Goal: Task Accomplishment & Management: Use online tool/utility

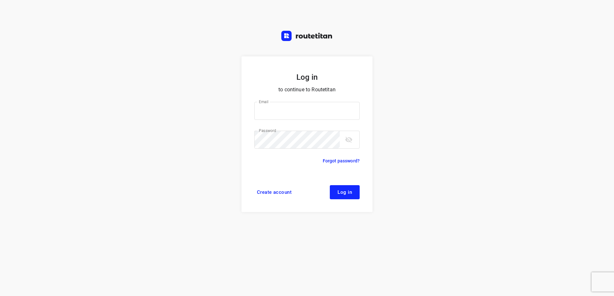
type input "[EMAIL_ADDRESS][DOMAIN_NAME]"
click at [348, 191] on span "Log in" at bounding box center [344, 192] width 14 height 5
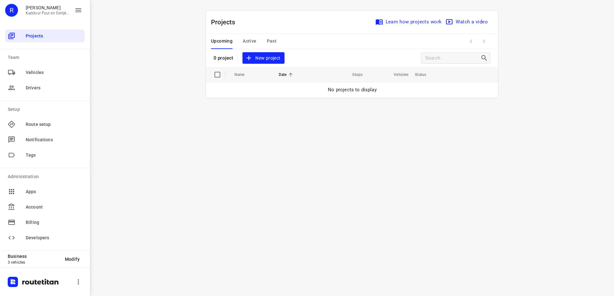
click at [273, 56] on span "New project" at bounding box center [263, 58] width 34 height 8
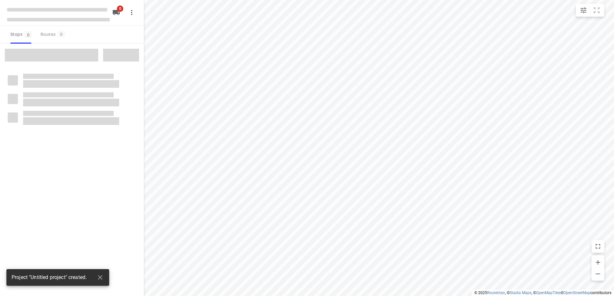
type input "distance"
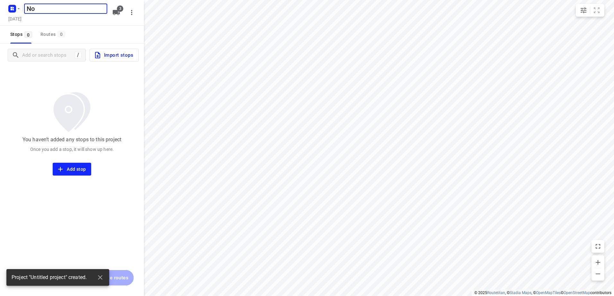
type input "N"
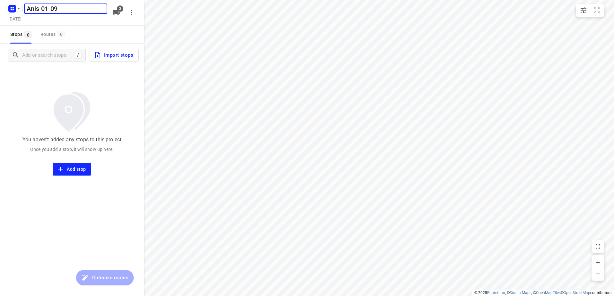
type input "Anis 01-09"
drag, startPoint x: 68, startPoint y: 16, endPoint x: 107, endPoint y: 22, distance: 39.6
click at [82, 17] on div "[DATE]" at bounding box center [58, 19] width 103 height 9
click at [118, 15] on icon "button" at bounding box center [116, 13] width 8 height 8
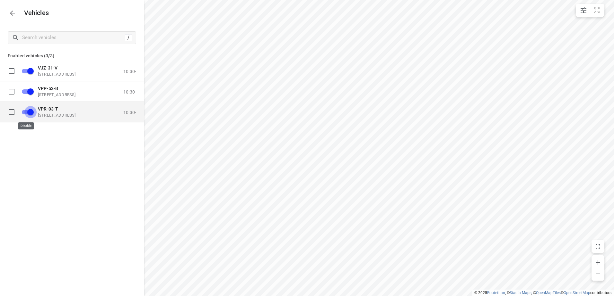
click at [29, 113] on input "grid" at bounding box center [30, 112] width 37 height 12
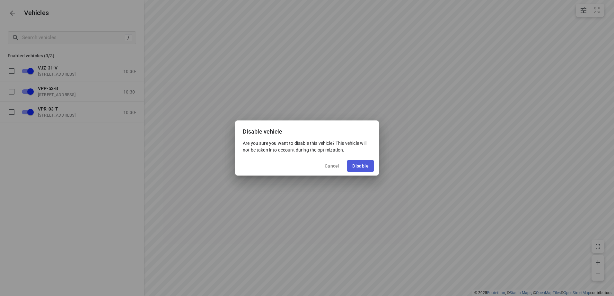
click at [360, 167] on span "Disable" at bounding box center [360, 166] width 16 height 5
checkbox input "false"
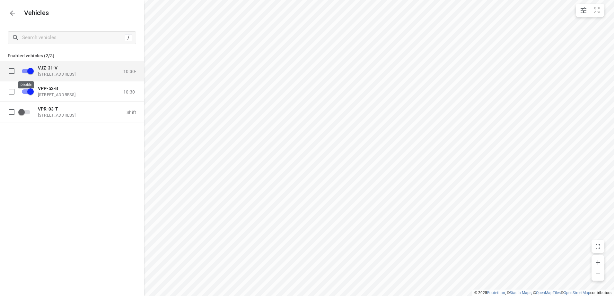
click at [26, 72] on input "grid" at bounding box center [30, 71] width 37 height 12
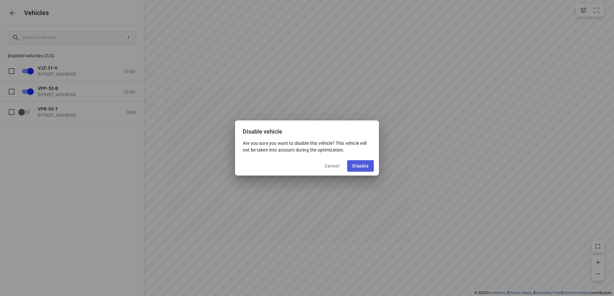
click at [360, 167] on span "Disable" at bounding box center [360, 166] width 16 height 5
checkbox input "false"
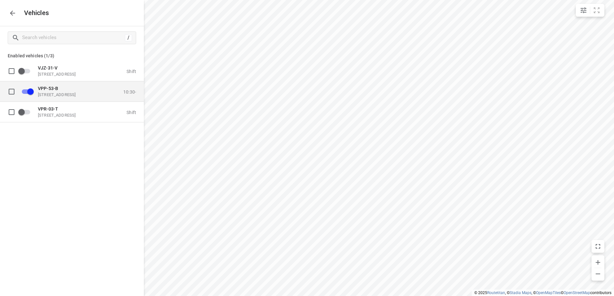
click at [88, 94] on p "[STREET_ADDRESS]" at bounding box center [70, 94] width 64 height 5
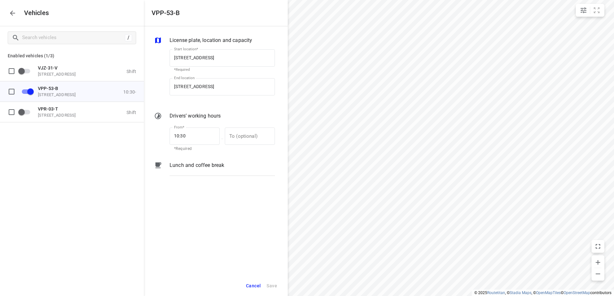
click at [233, 160] on div "Lunch and coffee break" at bounding box center [222, 171] width 108 height 22
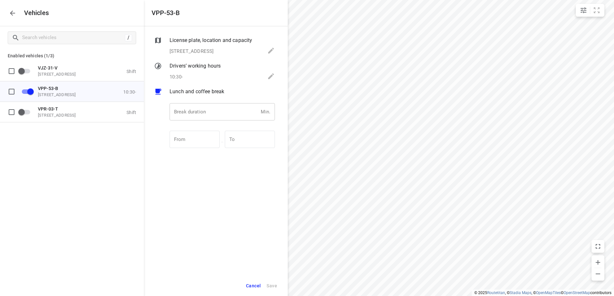
click at [225, 117] on input "number" at bounding box center [213, 111] width 89 height 17
type input "30"
click at [273, 286] on span "Save" at bounding box center [271, 286] width 11 height 8
click at [16, 16] on icon "button" at bounding box center [13, 13] width 8 height 8
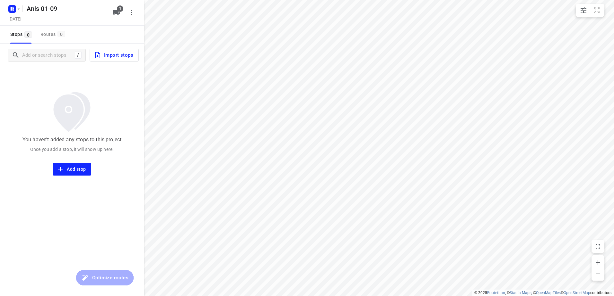
click at [108, 56] on span "Import stops" at bounding box center [113, 55] width 39 height 8
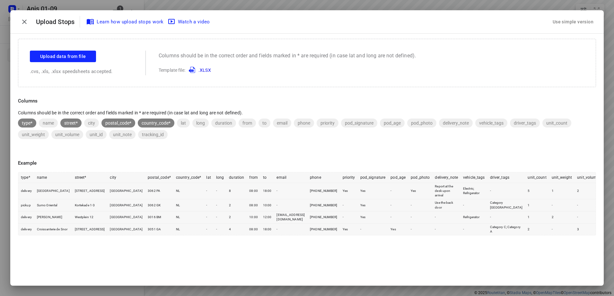
click at [561, 19] on div "Use simple version" at bounding box center [572, 22] width 43 height 11
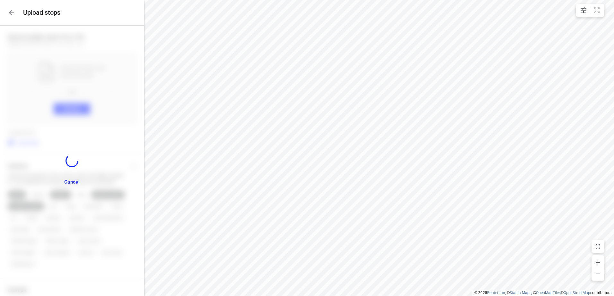
scroll to position [75, 0]
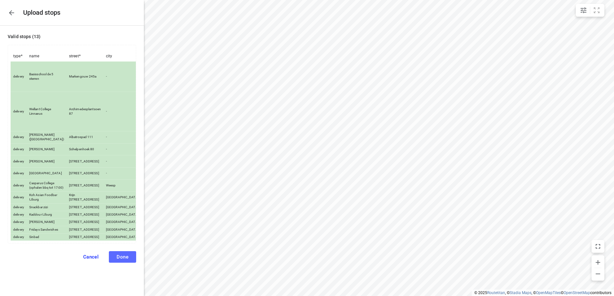
click at [120, 263] on button "Done" at bounding box center [122, 258] width 27 height 12
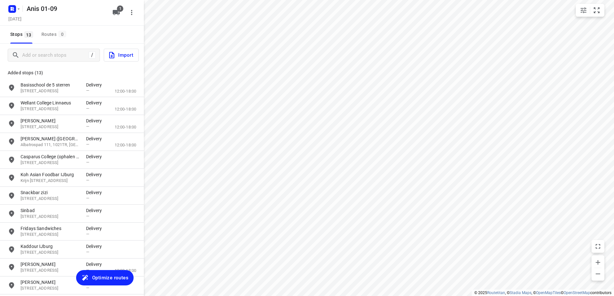
click at [103, 277] on span "Optimize routes" at bounding box center [110, 278] width 36 height 8
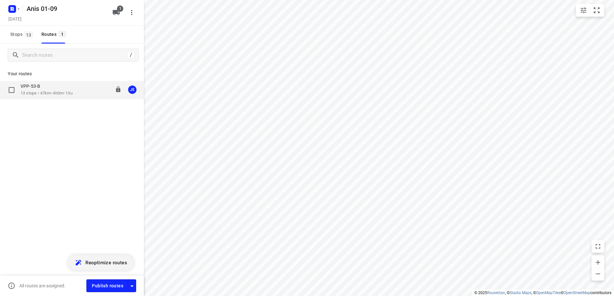
click at [44, 84] on div "VPP-53-B" at bounding box center [47, 86] width 52 height 7
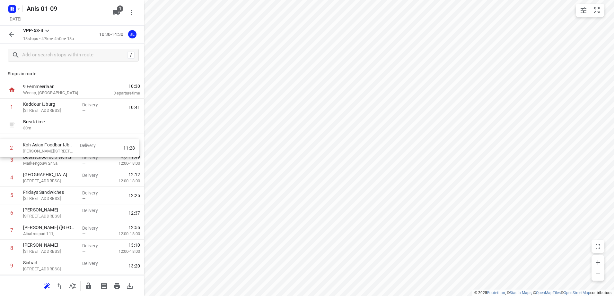
click at [64, 141] on div "1 [GEOGRAPHIC_DATA][STREET_ADDRESS][GEOGRAPHIC_DATA] Delivery — 10:41 Break tim…" at bounding box center [72, 222] width 144 height 247
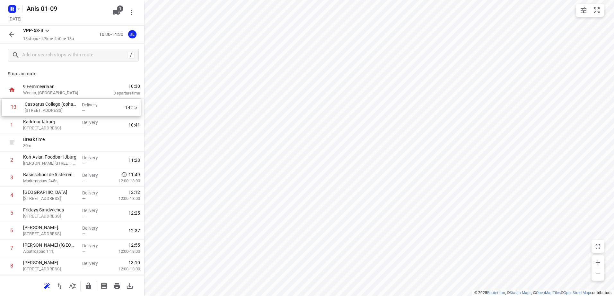
drag, startPoint x: 67, startPoint y: 252, endPoint x: 69, endPoint y: 107, distance: 144.7
click at [69, 107] on div "1 [GEOGRAPHIC_DATA][STREET_ADDRESS][GEOGRAPHIC_DATA] Delivery — 10:41 Break tim…" at bounding box center [72, 222] width 144 height 247
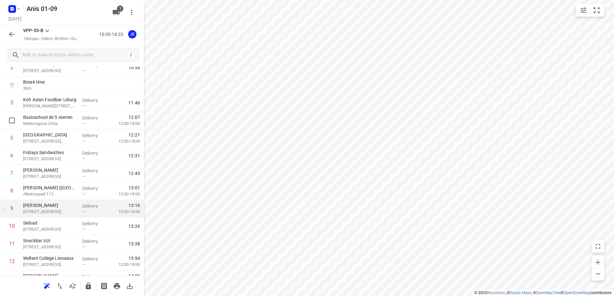
scroll to position [88, 0]
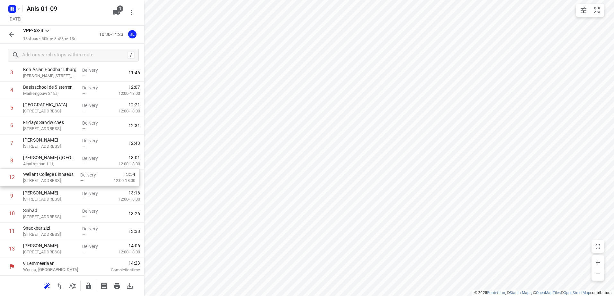
drag, startPoint x: 83, startPoint y: 233, endPoint x: 83, endPoint y: 172, distance: 61.3
click at [83, 172] on div "1 Casparus College (ophalen bbq tot 17:00) [STREET_ADDRESS], Weesp Delivery — 1…" at bounding box center [72, 134] width 144 height 247
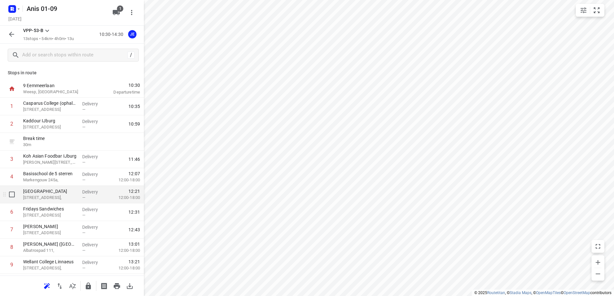
scroll to position [0, 0]
drag, startPoint x: 87, startPoint y: 211, endPoint x: 88, endPoint y: 175, distance: 36.3
click at [88, 175] on div "1 Casparus College (ophalen bbq tot 17:00) [STREET_ADDRESS], Weesp Delivery — 1…" at bounding box center [72, 222] width 144 height 247
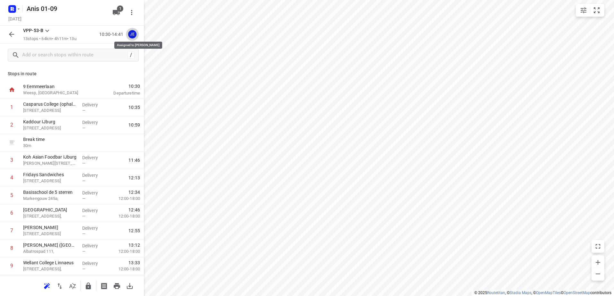
click at [134, 35] on div "JE" at bounding box center [132, 34] width 8 height 8
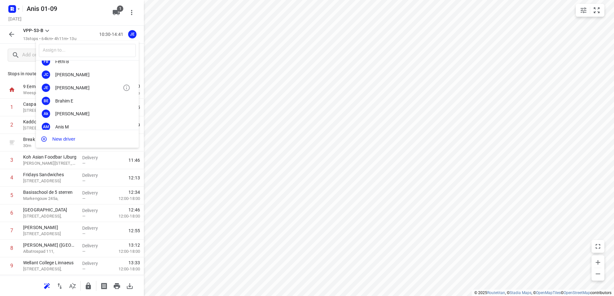
scroll to position [32, 0]
click at [82, 116] on div "Anis M" at bounding box center [88, 116] width 67 height 5
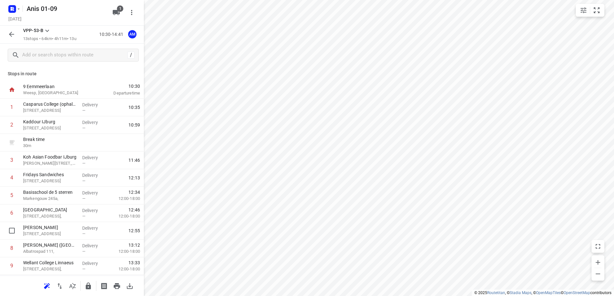
scroll to position [1, 0]
drag, startPoint x: 76, startPoint y: 227, endPoint x: 80, endPoint y: 190, distance: 36.7
click at [80, 190] on div "1 Casparus College (ophalen bbq tot 17:00) [STREET_ADDRESS] Delivery — 10:35 2 …" at bounding box center [72, 221] width 144 height 247
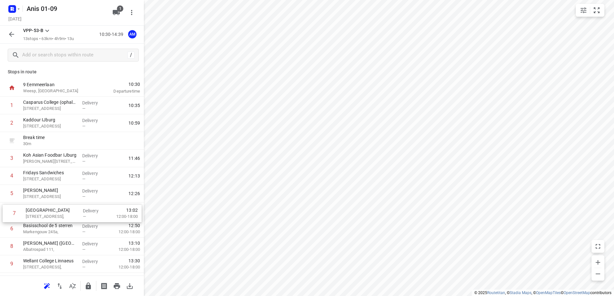
drag, startPoint x: 77, startPoint y: 231, endPoint x: 80, endPoint y: 212, distance: 18.5
click at [80, 212] on div "1 Casparus College (ophalen bbq tot 17:00) [STREET_ADDRESS], Weesp Delivery — 1…" at bounding box center [72, 220] width 144 height 247
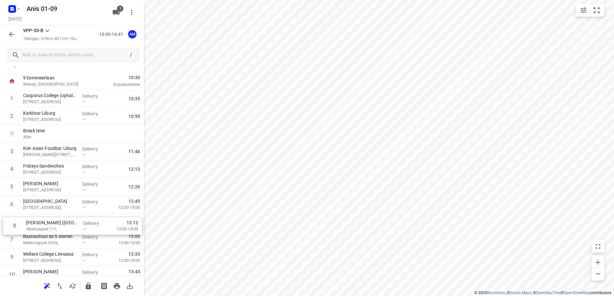
scroll to position [13, 0]
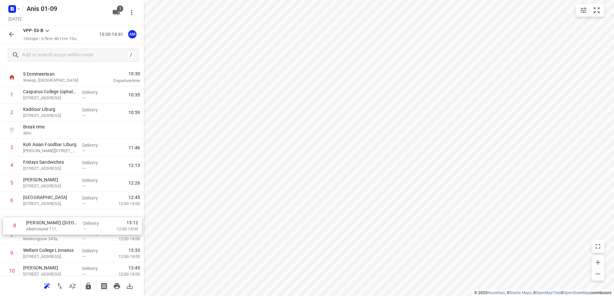
drag, startPoint x: 69, startPoint y: 246, endPoint x: 72, endPoint y: 220, distance: 25.8
click at [72, 220] on div "1 [GEOGRAPHIC_DATA] (ophalen bbq tot 17:00) [STREET_ADDRESS], Weesp Delivery — …" at bounding box center [72, 209] width 144 height 247
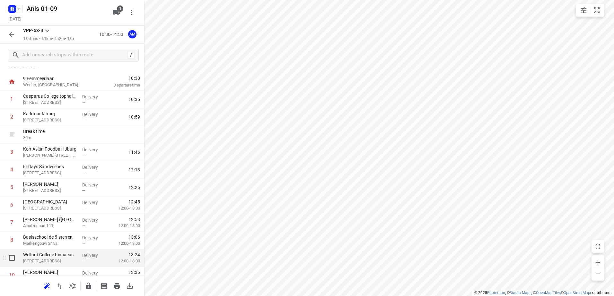
scroll to position [0, 0]
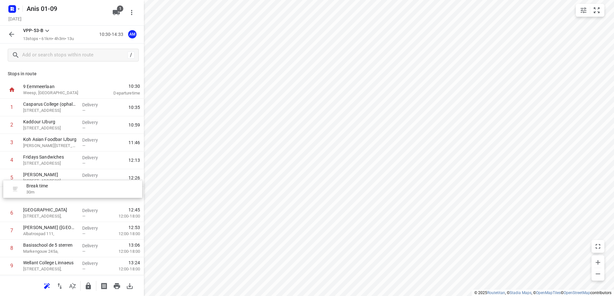
drag, startPoint x: 67, startPoint y: 140, endPoint x: 70, endPoint y: 188, distance: 48.2
click at [70, 188] on div "1 [GEOGRAPHIC_DATA] (ophalen bbq tot 17:00) [STREET_ADDRESS], Weesp Delivery — …" at bounding box center [72, 222] width 144 height 247
click at [12, 33] on icon "button" at bounding box center [12, 34] width 8 height 8
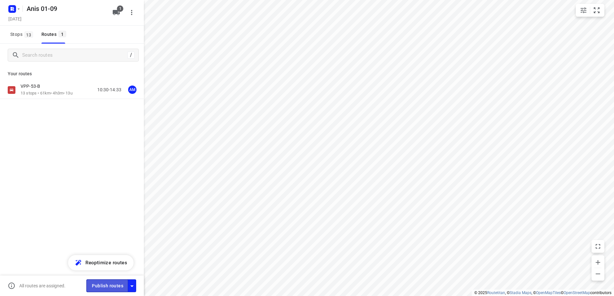
click at [106, 288] on span "Publish routes" at bounding box center [107, 286] width 31 height 8
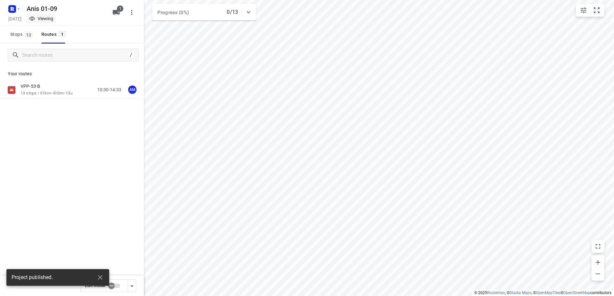
click at [15, 8] on rect "button" at bounding box center [12, 9] width 8 height 8
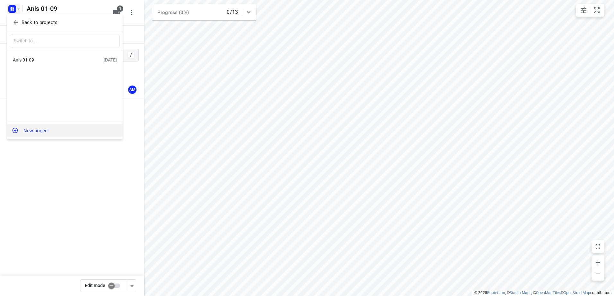
click at [63, 127] on button "New project" at bounding box center [65, 130] width 116 height 13
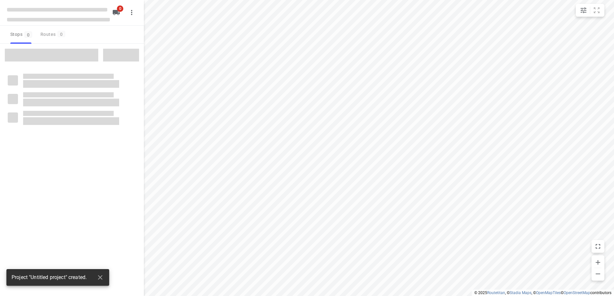
type input "distance"
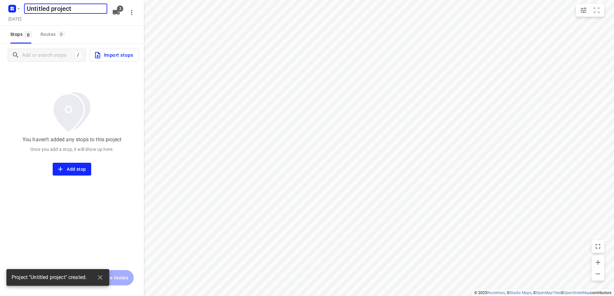
type input "H"
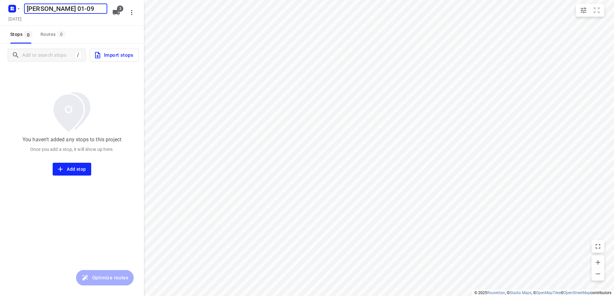
type input "[PERSON_NAME] 01-09"
click at [120, 14] on icon "button" at bounding box center [116, 12] width 7 height 5
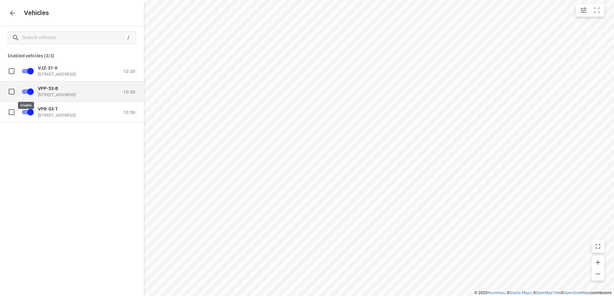
click at [29, 94] on input "grid" at bounding box center [30, 91] width 37 height 12
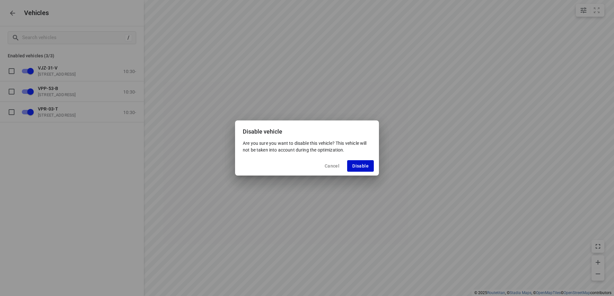
click at [351, 161] on button "Disable" at bounding box center [360, 166] width 27 height 12
checkbox input "false"
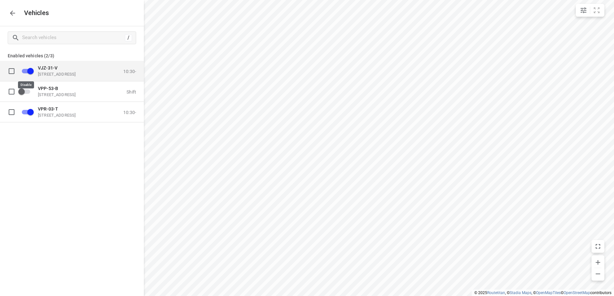
click at [25, 67] on input "grid" at bounding box center [30, 71] width 37 height 12
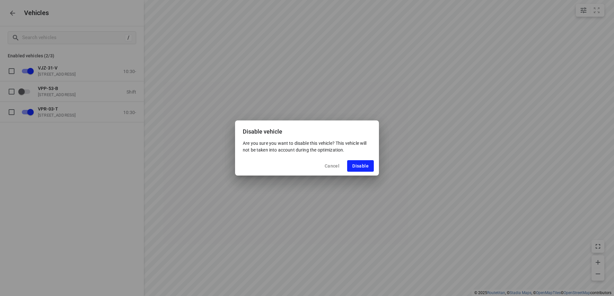
click at [374, 165] on div "Cancel Disable" at bounding box center [307, 166] width 144 height 19
click at [365, 165] on span "Disable" at bounding box center [360, 166] width 16 height 5
checkbox input "false"
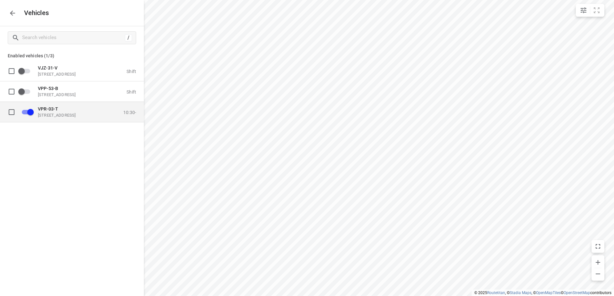
click at [80, 114] on p "[STREET_ADDRESS]" at bounding box center [70, 115] width 64 height 5
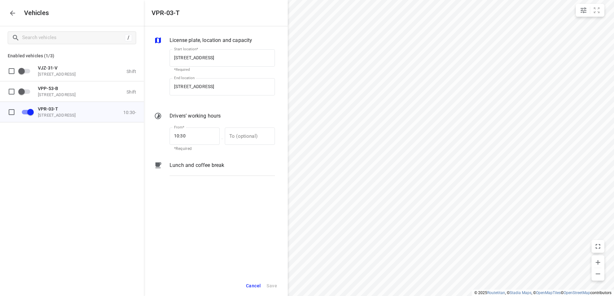
click at [230, 165] on div "Lunch and coffee break" at bounding box center [221, 166] width 105 height 8
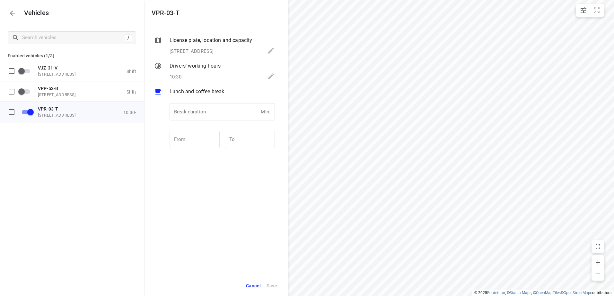
click at [220, 102] on div "Break duration Min. Break duration" at bounding box center [222, 114] width 110 height 30
click at [216, 112] on input "number" at bounding box center [213, 111] width 89 height 17
type input "30"
click at [272, 282] on span "Save" at bounding box center [271, 286] width 11 height 8
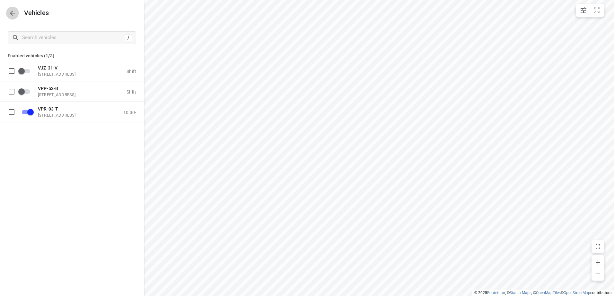
click at [13, 11] on icon "button" at bounding box center [13, 13] width 8 height 8
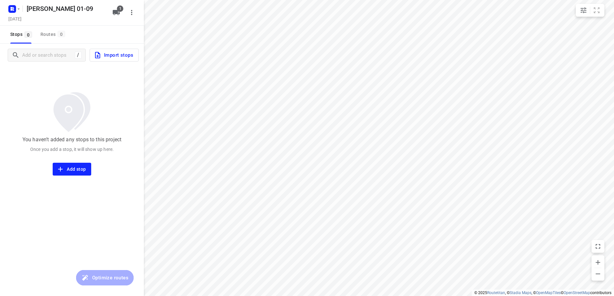
click at [124, 62] on div "/ Import stops" at bounding box center [72, 55] width 144 height 23
click at [126, 52] on span "Import stops" at bounding box center [113, 55] width 39 height 8
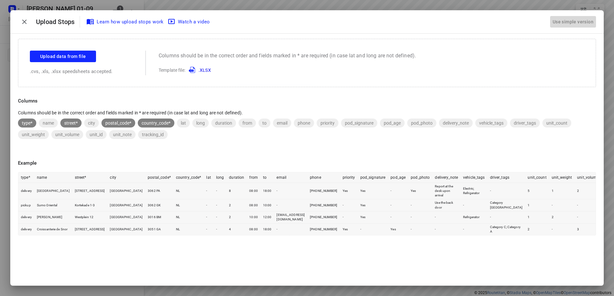
click at [572, 19] on div "Use simple version" at bounding box center [572, 22] width 43 height 11
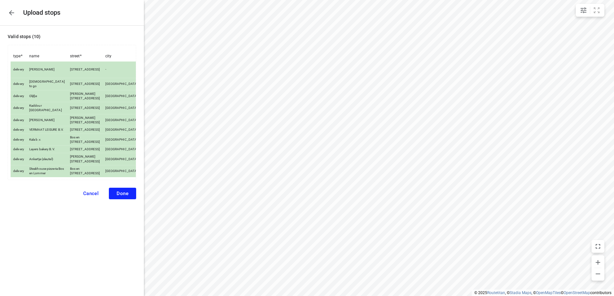
click at [123, 197] on span "Done" at bounding box center [122, 194] width 12 height 6
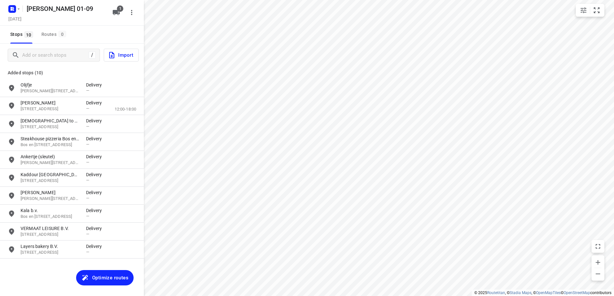
click at [99, 272] on button "Optimize routes" at bounding box center [104, 277] width 57 height 15
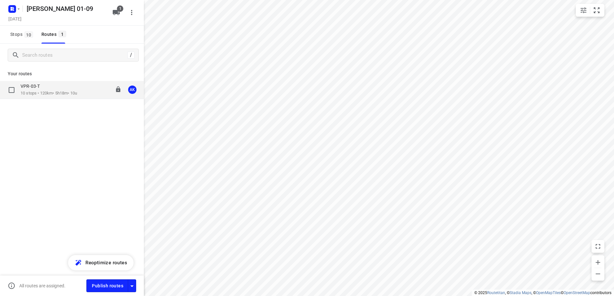
click at [55, 90] on div "VPR-03-T" at bounding box center [49, 86] width 56 height 7
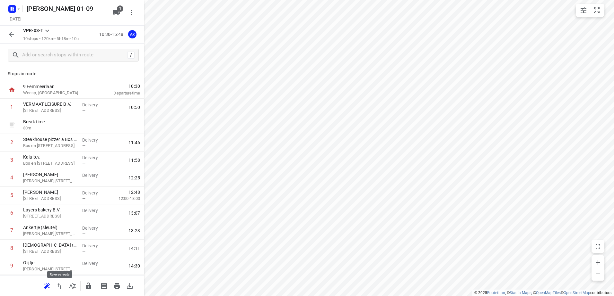
click at [65, 286] on button "button" at bounding box center [59, 286] width 13 height 13
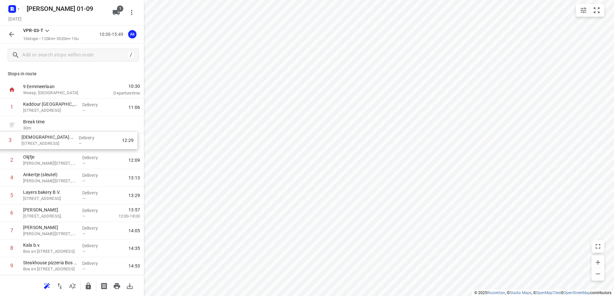
drag, startPoint x: 86, startPoint y: 160, endPoint x: 85, endPoint y: 136, distance: 24.1
click at [85, 136] on div "1 Kaddour Utrecht [STREET_ADDRESS] Delivery — 11:06 Break time 30 m 2 Olijfje […" at bounding box center [72, 196] width 144 height 194
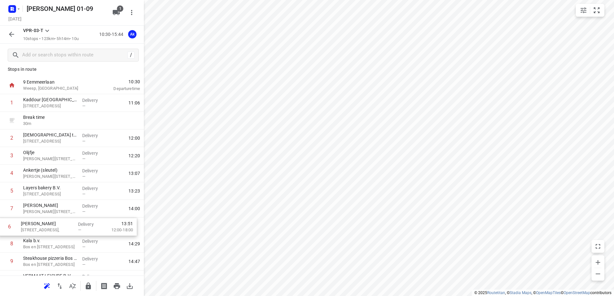
drag, startPoint x: 75, startPoint y: 216, endPoint x: 73, endPoint y: 231, distance: 15.6
click at [73, 231] on div "1 Kaddour Utrecht [STREET_ADDRESS] Delivery — 11:06 Break time 30 m 2 Halal to …" at bounding box center [72, 191] width 144 height 194
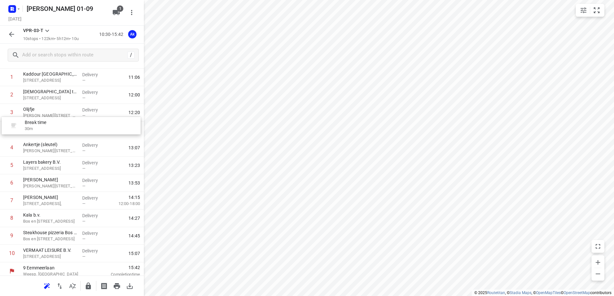
scroll to position [30, 0]
drag, startPoint x: 65, startPoint y: 93, endPoint x: 67, endPoint y: 185, distance: 92.1
click at [67, 185] on div "1 Kaddour Utrecht [STREET_ADDRESS] Delivery — 11:06 Break time 30 m 2 Halal to …" at bounding box center [72, 166] width 144 height 194
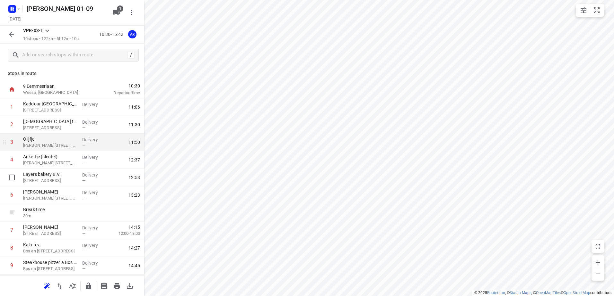
scroll to position [0, 0]
click at [12, 35] on icon "button" at bounding box center [12, 34] width 8 height 8
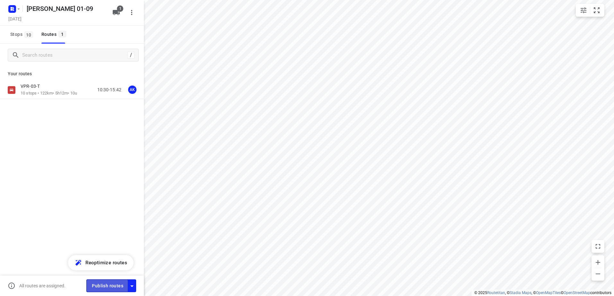
click at [100, 289] on span "Publish routes" at bounding box center [107, 286] width 31 height 8
click at [117, 282] on input "checkbox" at bounding box center [111, 286] width 37 height 12
click at [133, 90] on div "AK" at bounding box center [132, 90] width 8 height 8
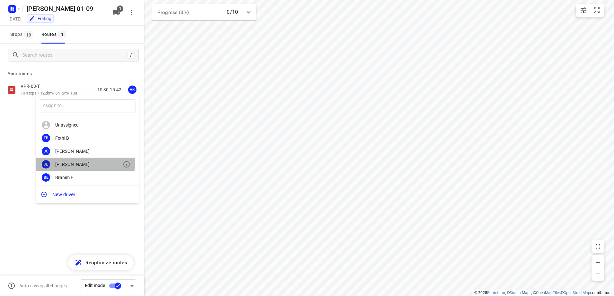
click at [85, 162] on div "[PERSON_NAME]" at bounding box center [88, 164] width 67 height 5
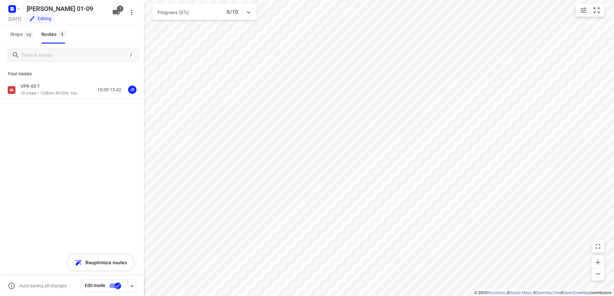
click at [114, 287] on input "checkbox" at bounding box center [117, 286] width 37 height 12
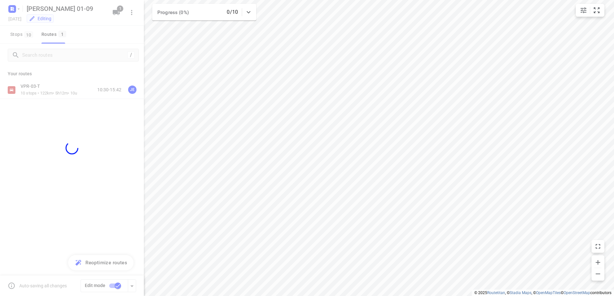
checkbox input "false"
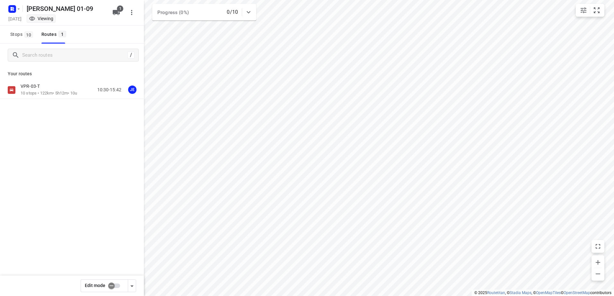
click at [15, 9] on rect "button" at bounding box center [12, 9] width 8 height 8
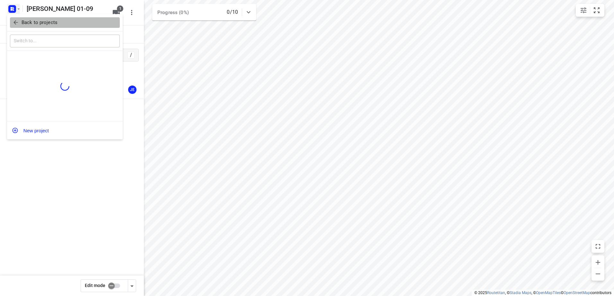
click at [47, 26] on button "Back to projects" at bounding box center [65, 22] width 110 height 11
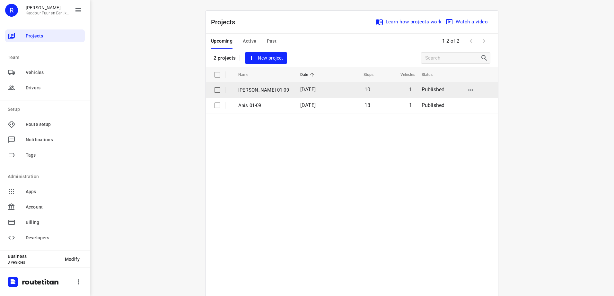
click at [271, 91] on p "[PERSON_NAME] 01-09" at bounding box center [264, 90] width 52 height 7
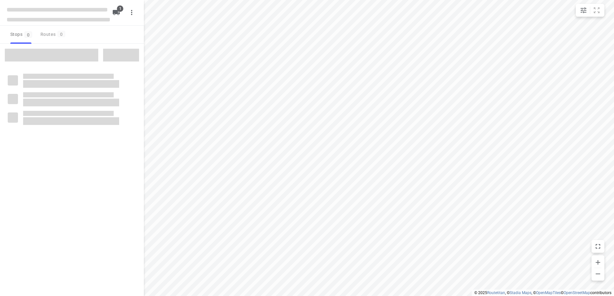
type input "distance"
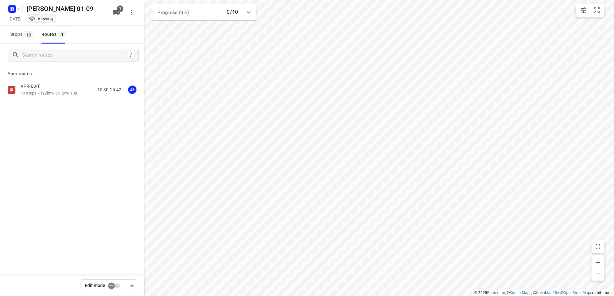
click at [111, 284] on input "checkbox" at bounding box center [111, 286] width 37 height 12
checkbox input "true"
click at [60, 93] on p "10 stops • 122km • 5h12m • 10u" at bounding box center [49, 93] width 56 height 6
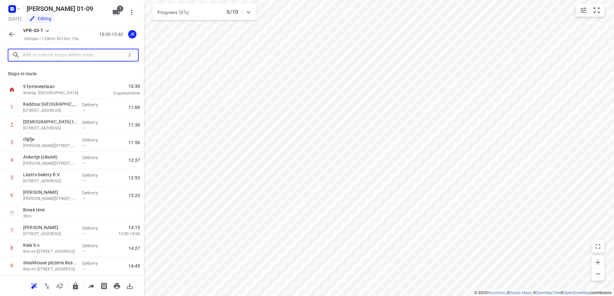
click at [61, 56] on input "text" at bounding box center [73, 55] width 103 height 10
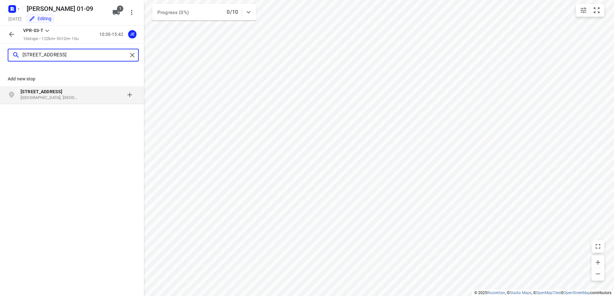
type input "[STREET_ADDRESS]"
click at [63, 93] on p "[STREET_ADDRESS]" at bounding box center [50, 92] width 59 height 6
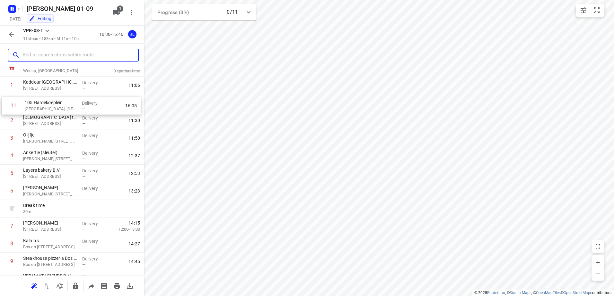
drag, startPoint x: 61, startPoint y: 249, endPoint x: 63, endPoint y: 100, distance: 148.9
click at [63, 100] on div "1 Kaddour Utrecht [STREET_ADDRESS] Delivery — 11:06 2 Halal to [GEOGRAPHIC_DATA…" at bounding box center [72, 183] width 144 height 212
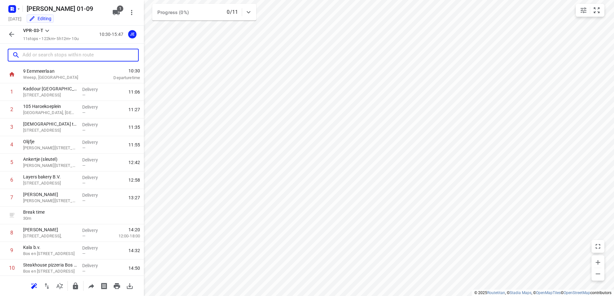
click at [63, 107] on p "105 Haroekoeplein" at bounding box center [50, 106] width 54 height 6
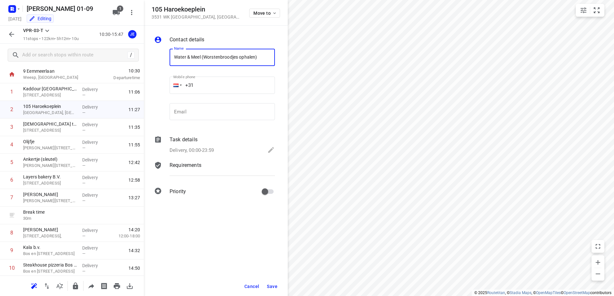
type input "Water & Meel (Worstenbroodjes ophalen)"
click at [215, 145] on div "Task details Delivery, 00:00-23:59" at bounding box center [222, 146] width 108 height 22
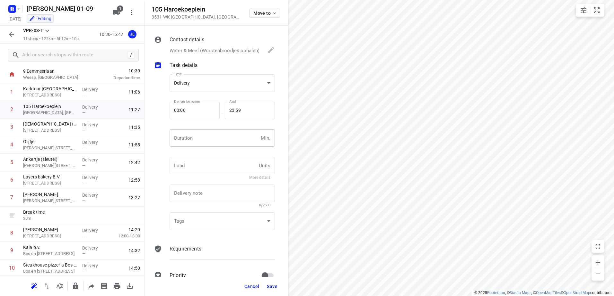
click at [214, 139] on input "number" at bounding box center [213, 138] width 89 height 17
type input "15"
click at [270, 286] on span "Save" at bounding box center [272, 286] width 11 height 5
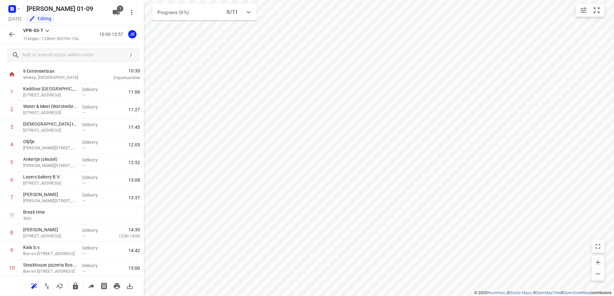
click at [14, 36] on icon "button" at bounding box center [12, 34] width 8 height 8
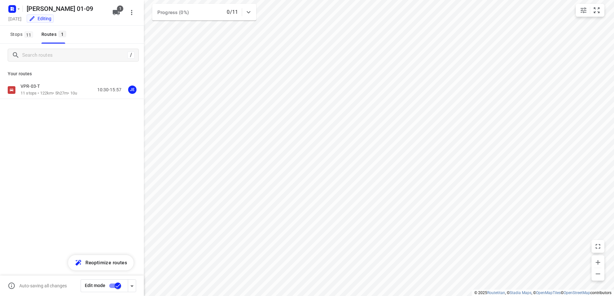
click at [115, 286] on input "checkbox" at bounding box center [117, 286] width 37 height 12
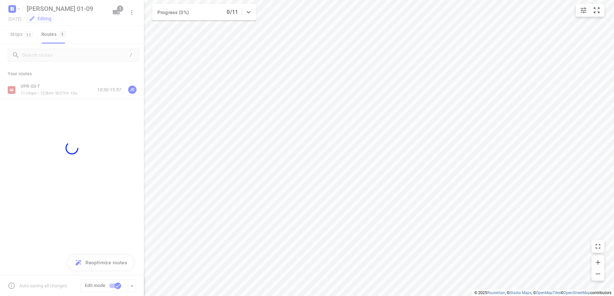
checkbox input "false"
